Goal: Ask a question: Seek information or help from site administrators or community

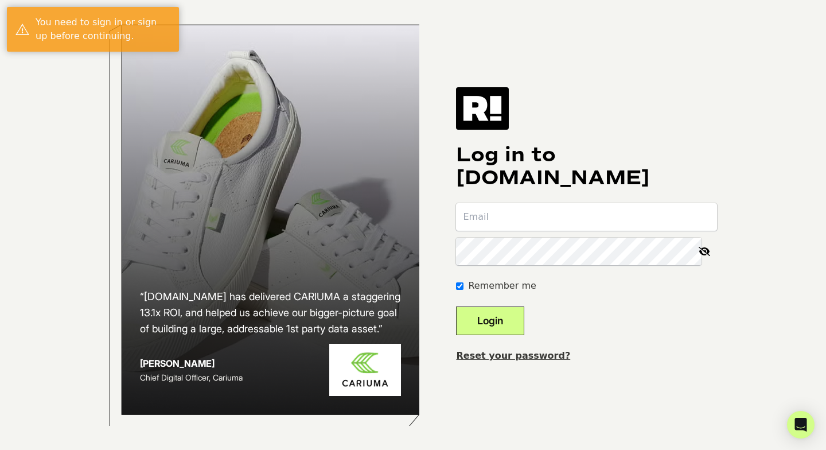
type input "[PERSON_NAME][EMAIL_ADDRESS][DOMAIN_NAME]"
click at [505, 314] on button "Login" at bounding box center [490, 320] width 68 height 29
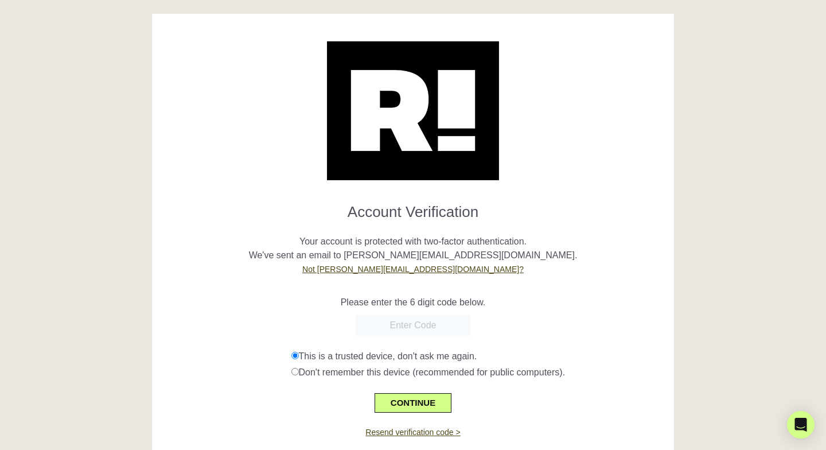
paste input "394347"
type input "394347"
click at [417, 403] on button "CONTINUE" at bounding box center [412, 402] width 77 height 19
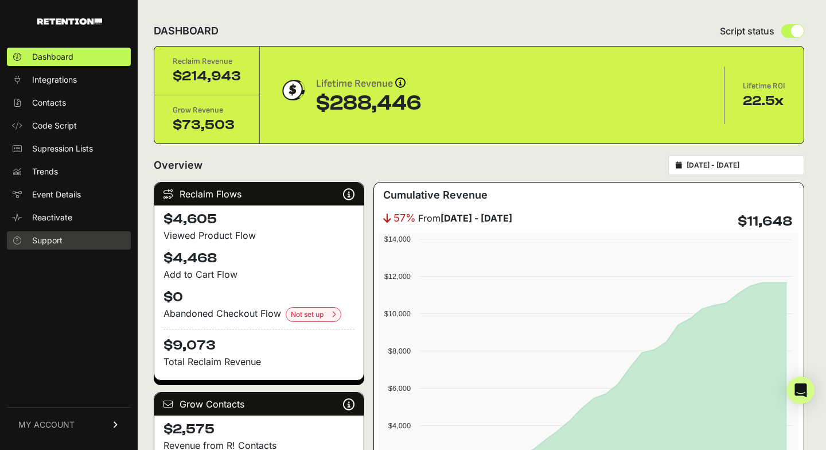
click at [69, 237] on link "Support" at bounding box center [69, 240] width 124 height 18
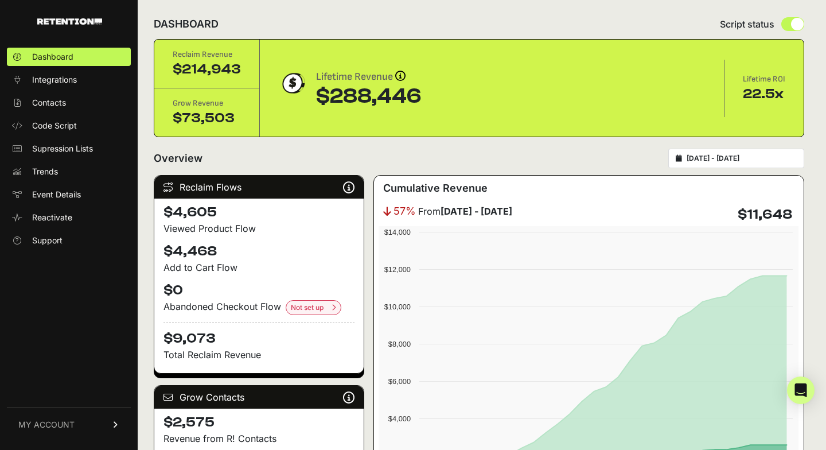
click at [32, 422] on span "MY ACCOUNT" at bounding box center [46, 424] width 56 height 11
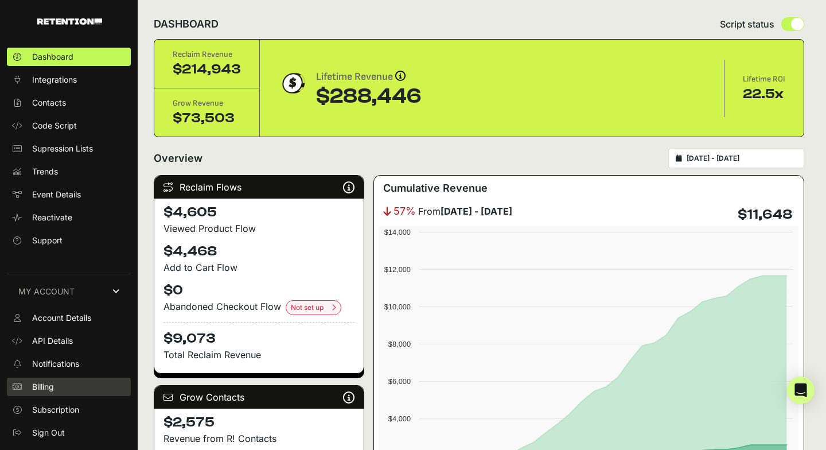
click at [42, 388] on span "Billing" at bounding box center [43, 386] width 22 height 11
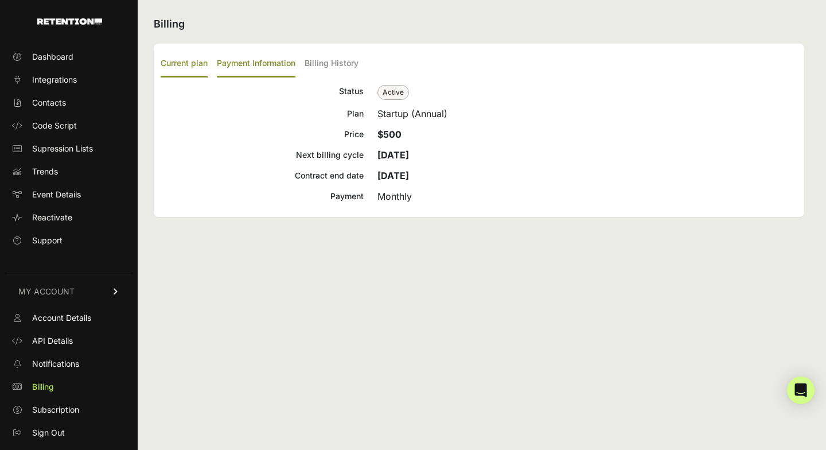
click at [264, 61] on label "Payment Information" at bounding box center [256, 63] width 79 height 27
click at [0, 0] on input "Payment Information" at bounding box center [0, 0] width 0 height 0
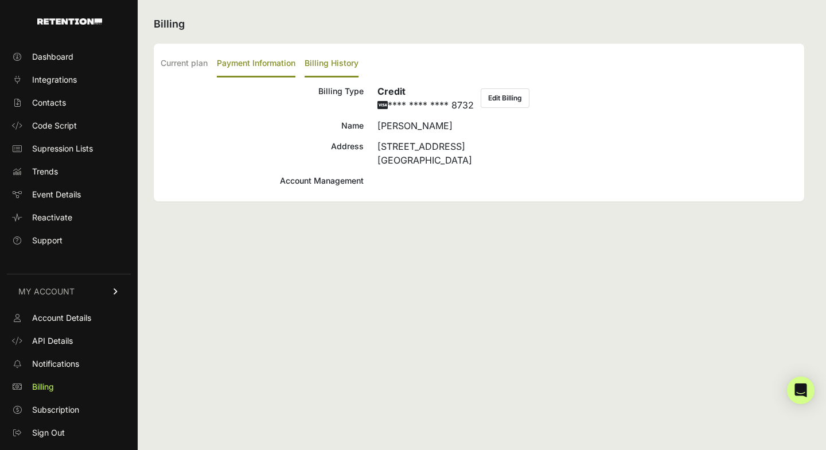
click at [328, 62] on label "Billing History" at bounding box center [331, 63] width 54 height 27
click at [0, 0] on input "Billing History" at bounding box center [0, 0] width 0 height 0
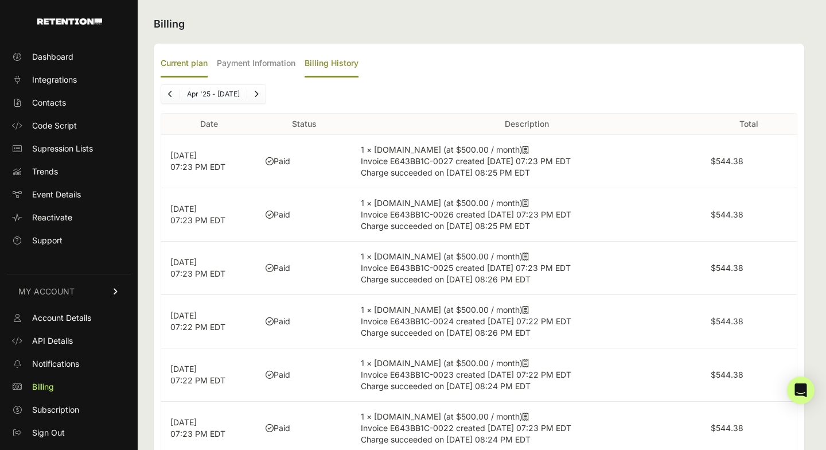
click at [177, 69] on label "Current plan" at bounding box center [184, 63] width 47 height 27
click at [0, 0] on input "Current plan" at bounding box center [0, 0] width 0 height 0
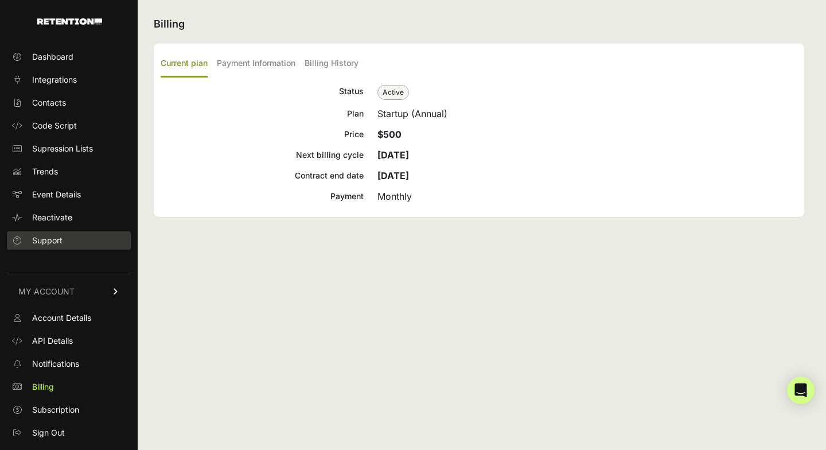
click at [49, 236] on span "Support" at bounding box center [47, 240] width 30 height 11
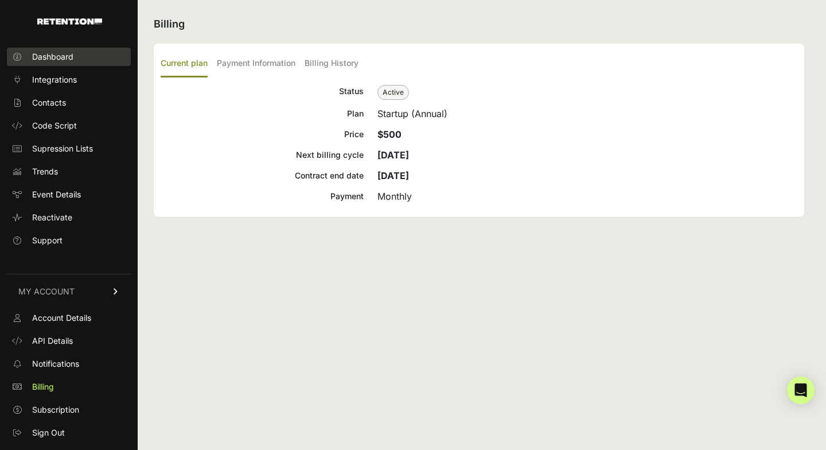
click at [56, 55] on span "Dashboard" at bounding box center [52, 56] width 41 height 11
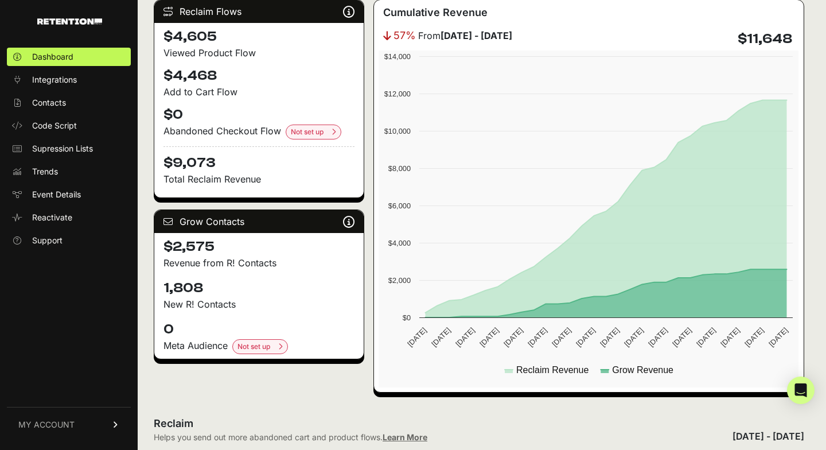
scroll to position [193, 0]
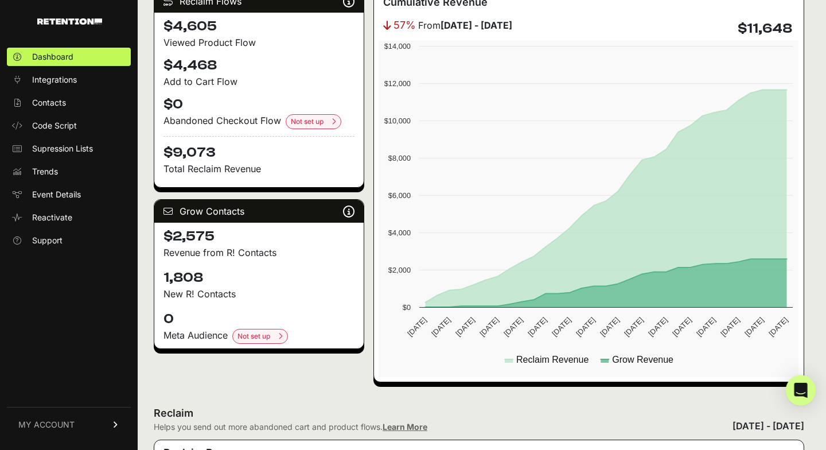
click at [797, 394] on icon "Open Intercom Messenger" at bounding box center [800, 389] width 15 height 15
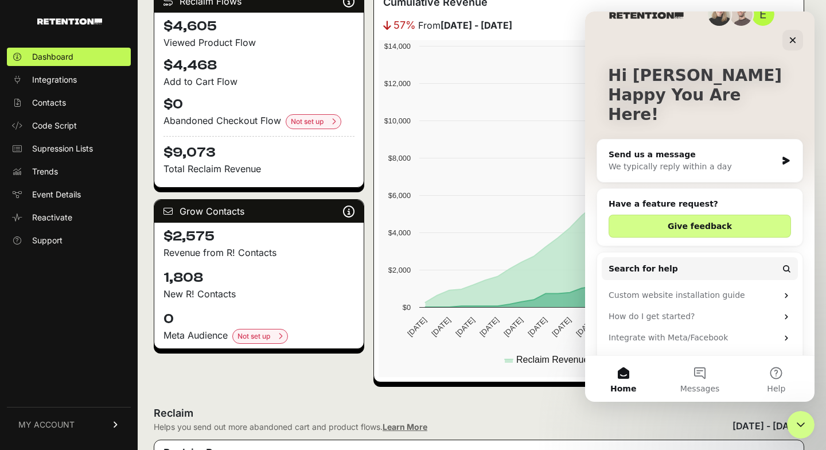
scroll to position [28, 0]
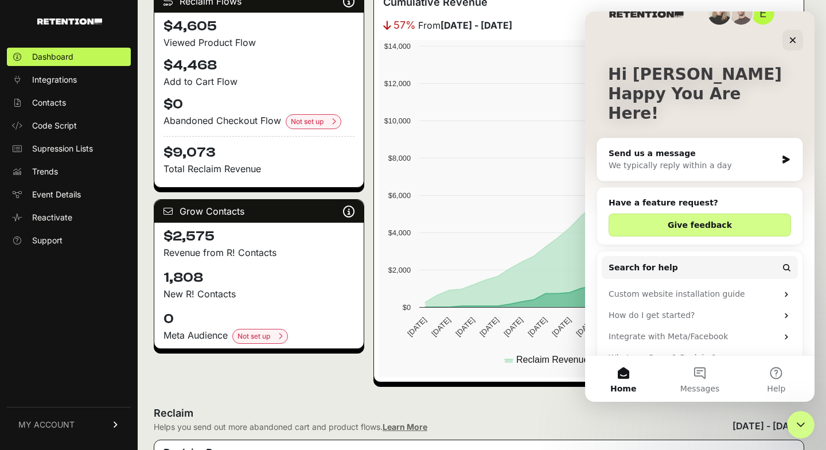
click at [637, 159] on div "We typically reply within a day" at bounding box center [692, 165] width 168 height 12
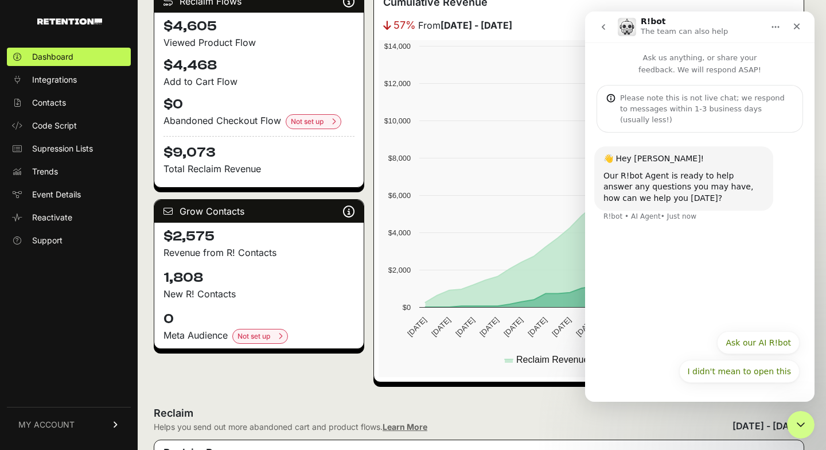
click at [704, 388] on div "I didn't mean to open this Ask our AI R!bot I didn't mean to open this" at bounding box center [699, 357] width 229 height 68
click at [704, 385] on div "I didn't mean to open this Ask our AI R!bot I didn't mean to open this" at bounding box center [700, 359] width 200 height 57
click at [704, 376] on button "I didn't mean to open this" at bounding box center [739, 371] width 121 height 23
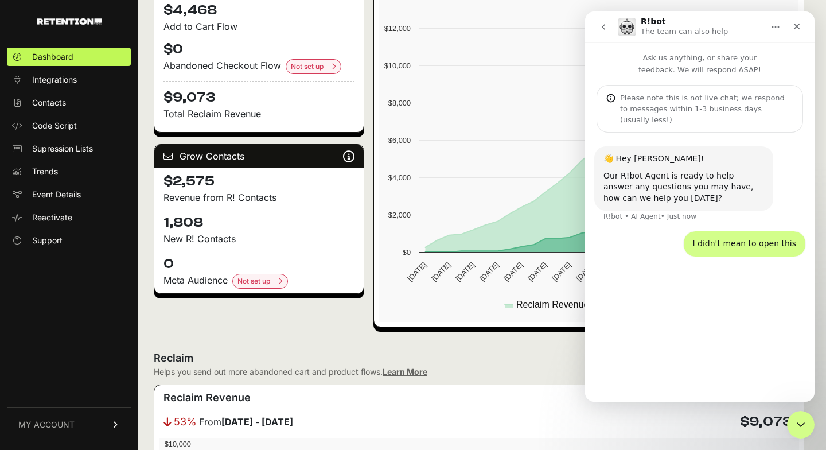
scroll to position [0, 0]
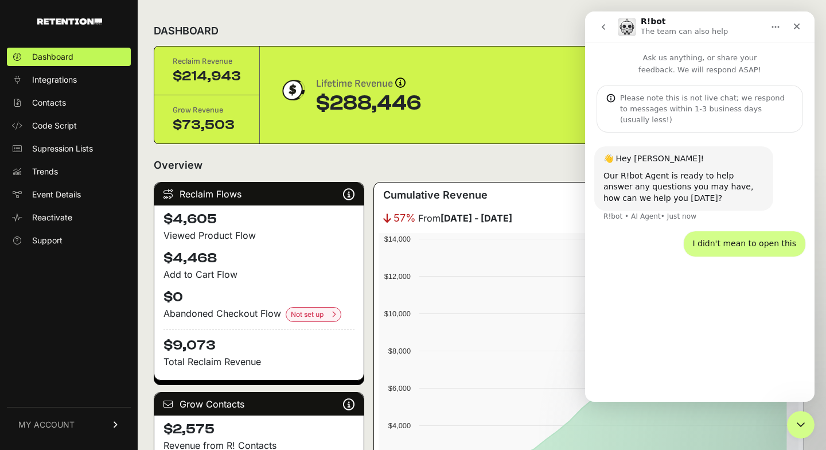
click at [601, 26] on icon "go back" at bounding box center [603, 26] width 9 height 9
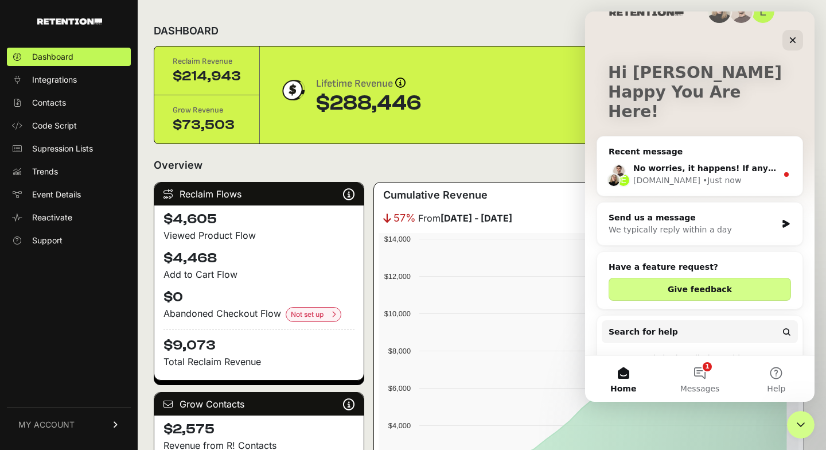
scroll to position [99, 0]
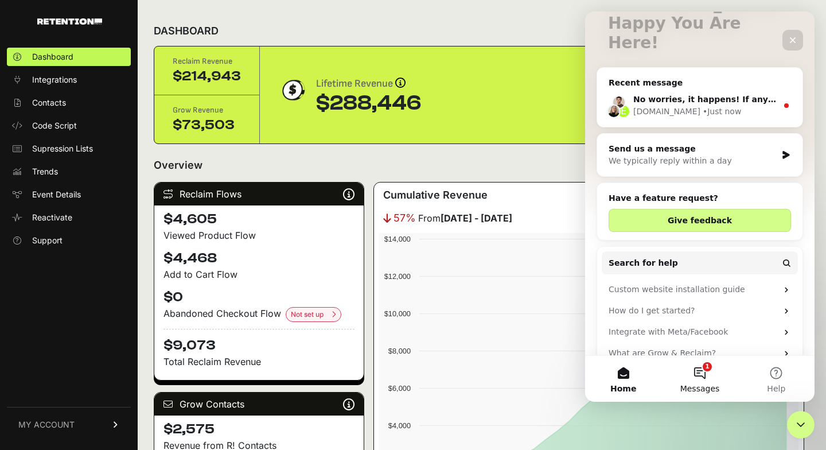
click at [691, 361] on button "1 Messages" at bounding box center [699, 379] width 76 height 46
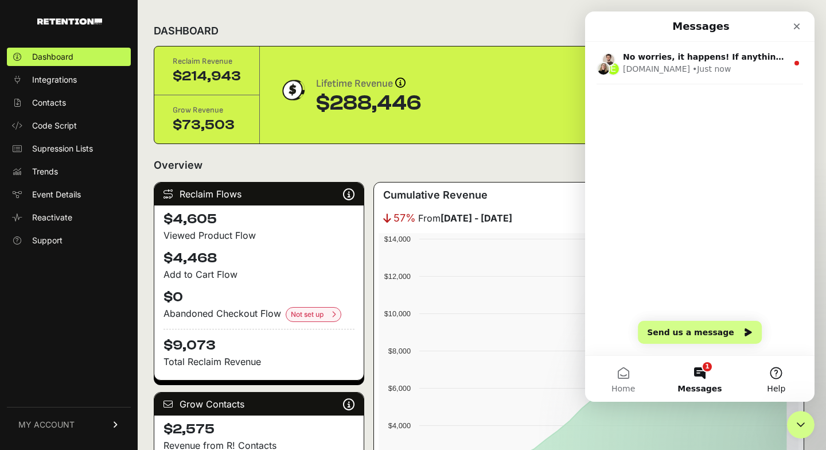
click at [786, 392] on button "Help" at bounding box center [776, 379] width 76 height 46
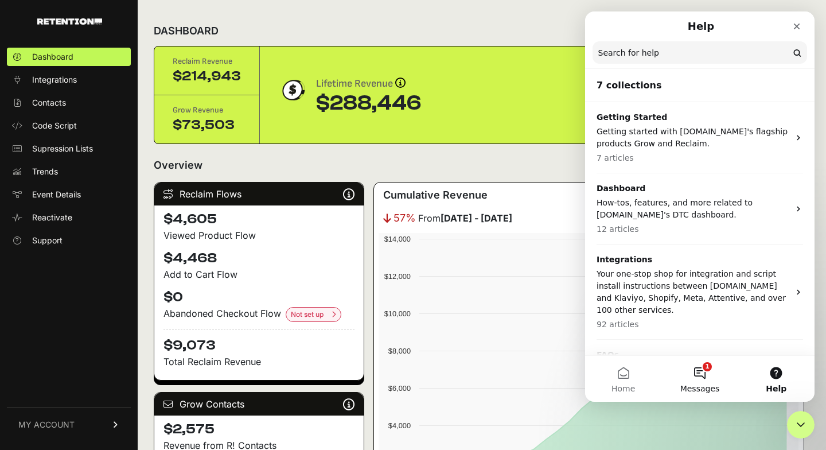
click at [708, 387] on span "Messages" at bounding box center [700, 388] width 40 height 8
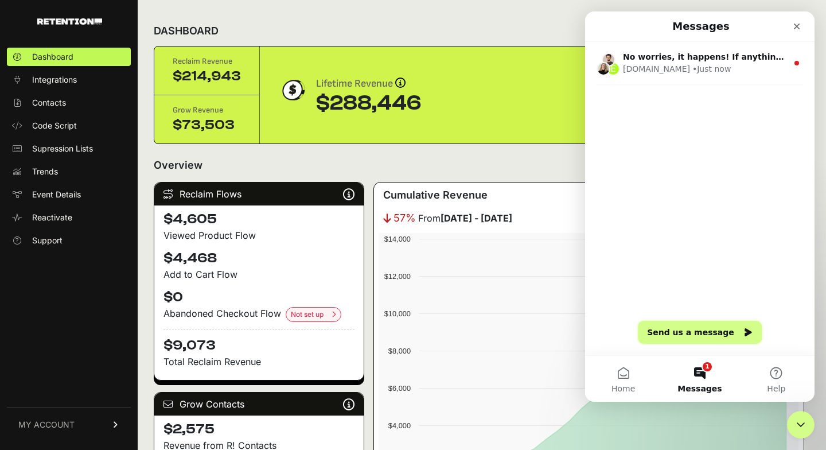
click at [704, 335] on button "Send us a message" at bounding box center [700, 332] width 124 height 23
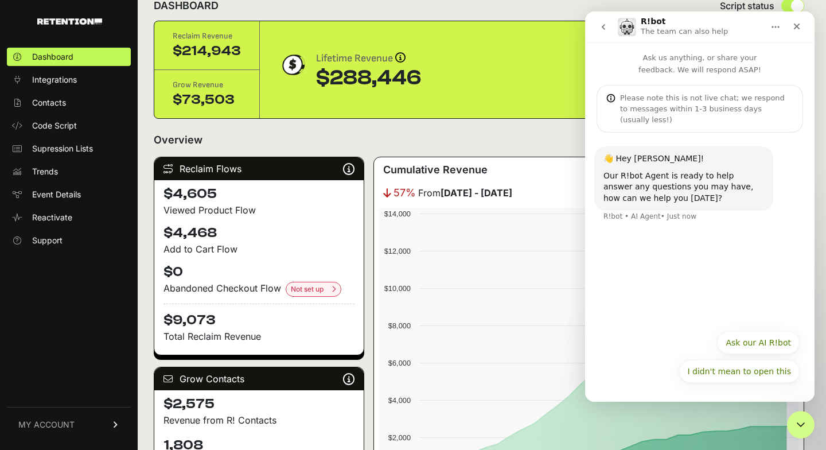
scroll to position [24, 0]
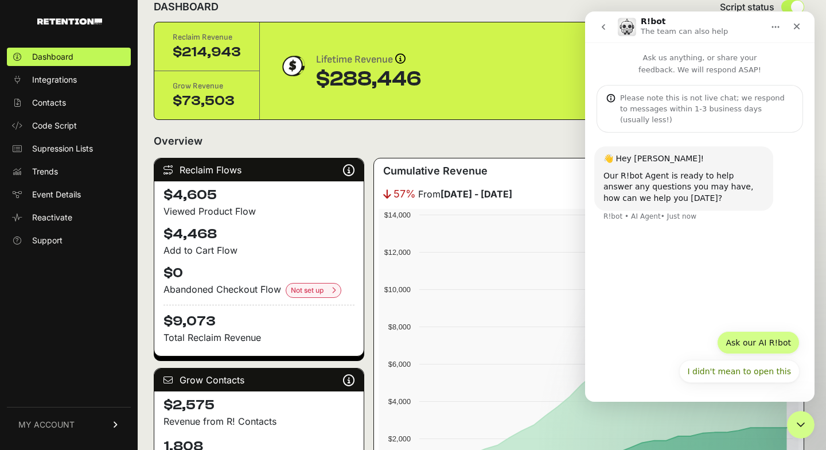
click at [778, 334] on button "Ask our AI R!bot" at bounding box center [758, 342] width 83 height 23
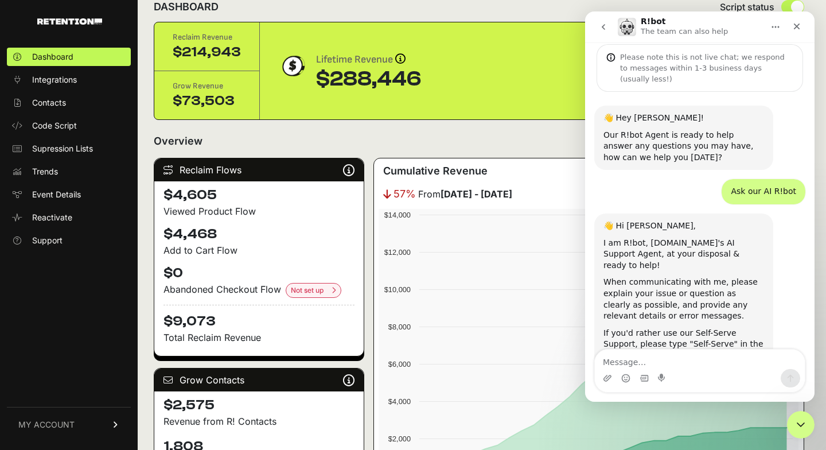
scroll to position [50, 0]
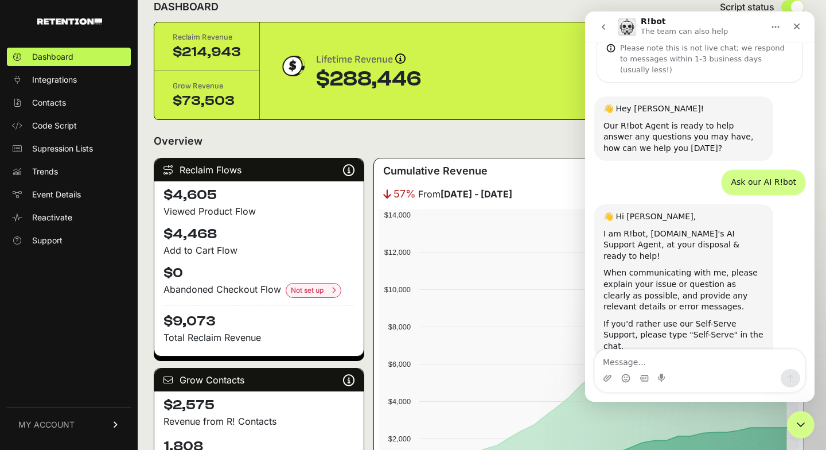
click at [671, 377] on div "Intercom messenger" at bounding box center [700, 378] width 210 height 18
click at [668, 366] on textarea "Message…" at bounding box center [700, 358] width 210 height 19
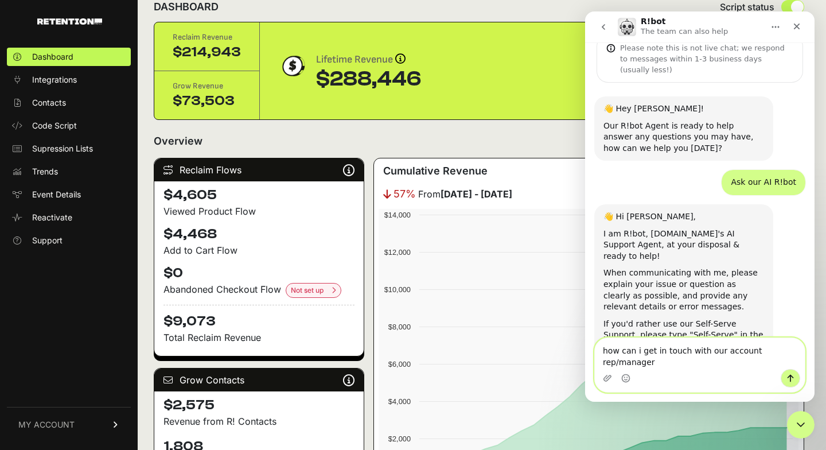
type textarea "how can i get in touch with our account rep/manager?"
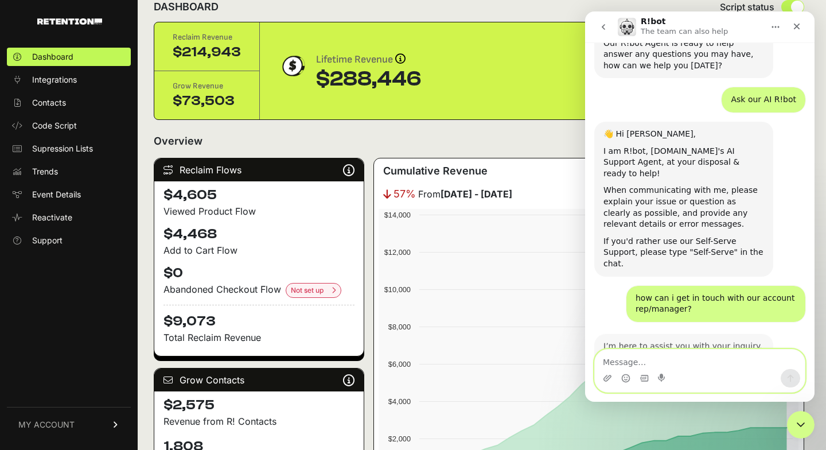
scroll to position [174, 0]
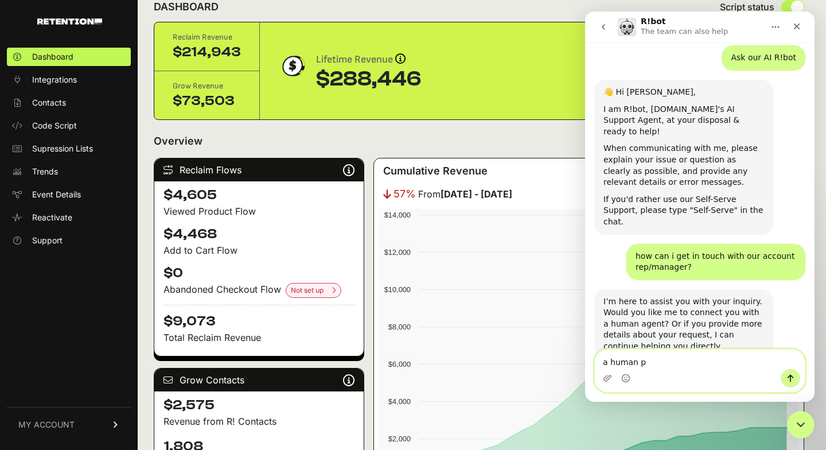
type textarea "a human"
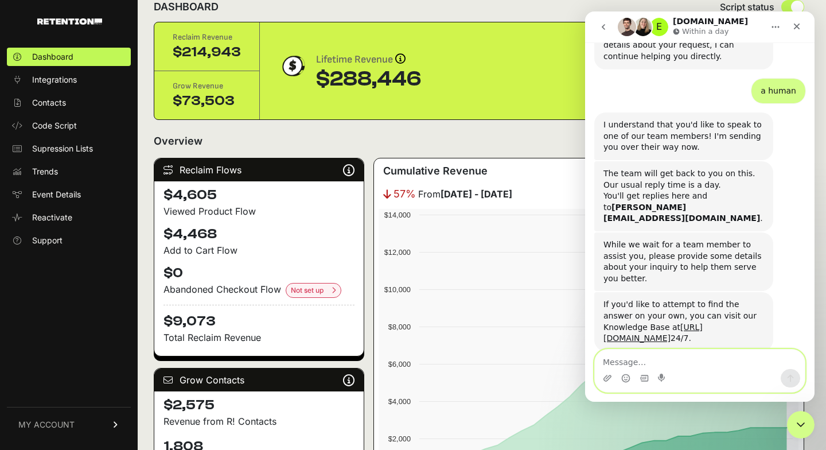
scroll to position [466, 0]
